Goal: Navigation & Orientation: Find specific page/section

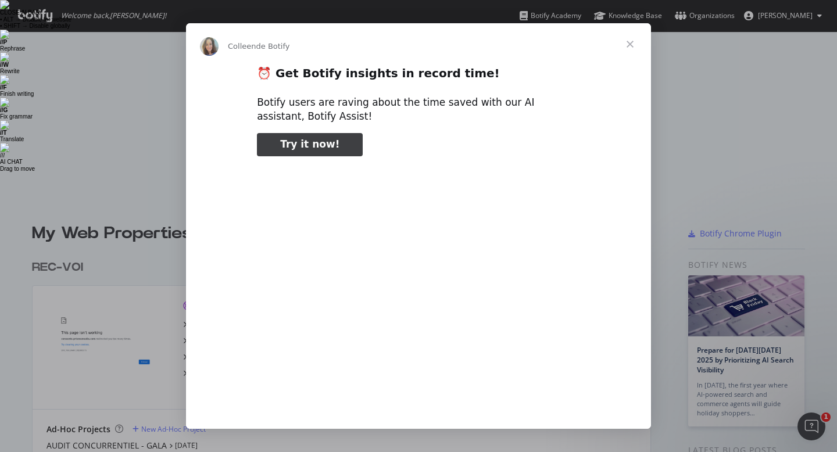
type input "291179"
click at [634, 45] on span "Fermer" at bounding box center [630, 44] width 42 height 42
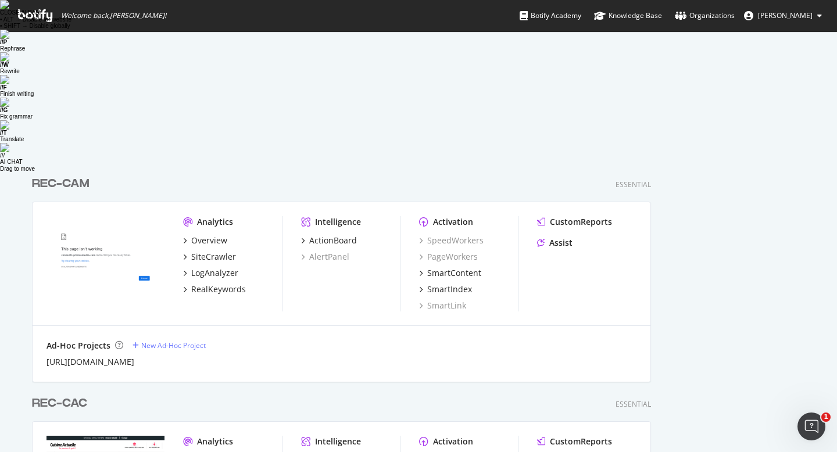
scroll to position [879, 0]
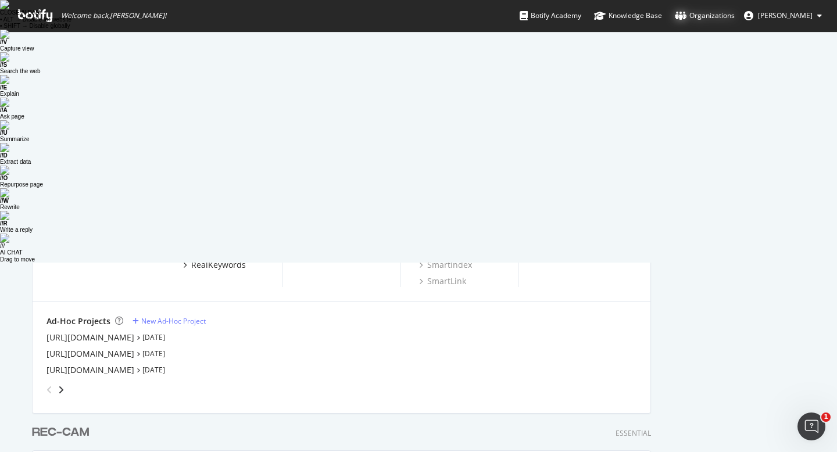
click at [707, 17] on div "Organizations" at bounding box center [705, 16] width 60 height 12
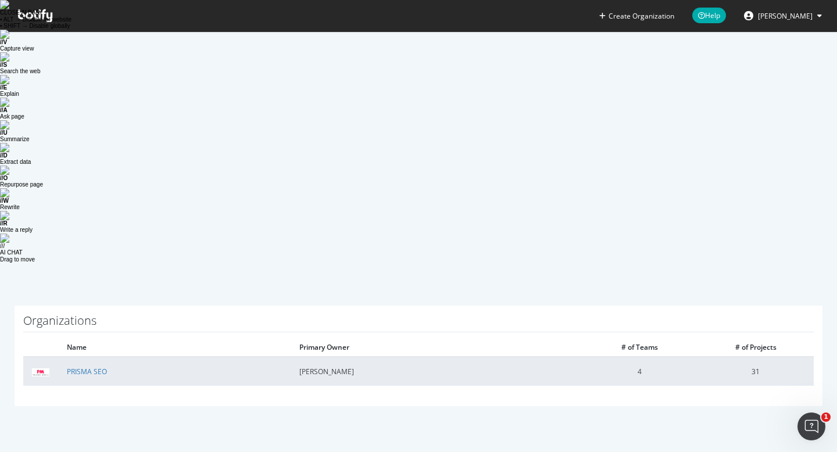
click at [91, 357] on td "PRISMA SEO" at bounding box center [174, 371] width 232 height 29
click at [90, 367] on link "PRISMA SEO" at bounding box center [87, 372] width 40 height 10
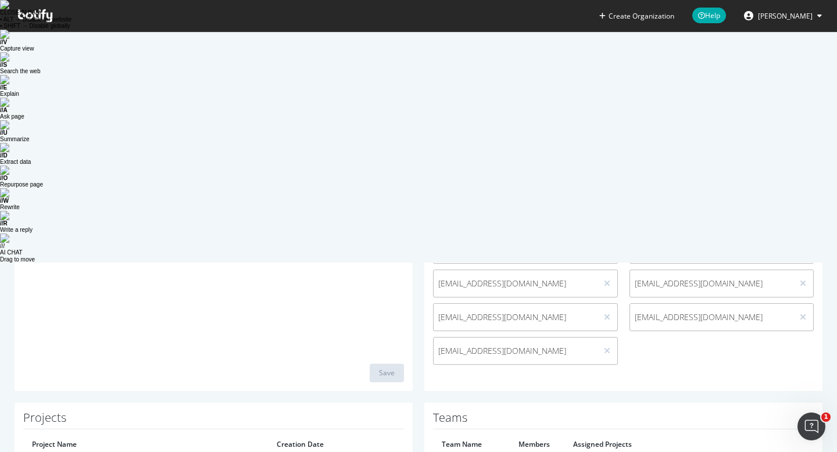
scroll to position [408, 0]
